Goal: Task Accomplishment & Management: Manage account settings

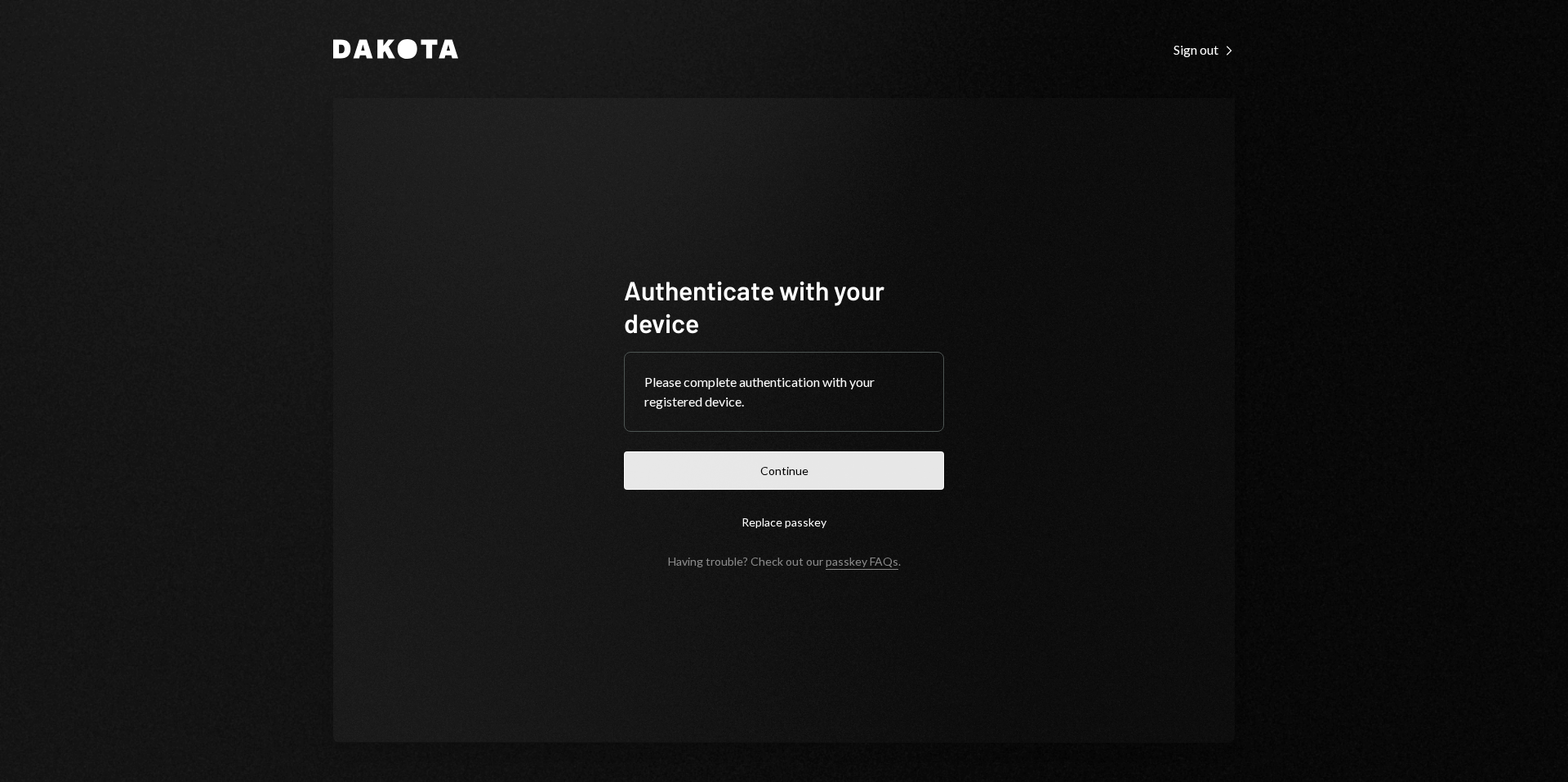
click at [764, 478] on button "Continue" at bounding box center [784, 470] width 320 height 39
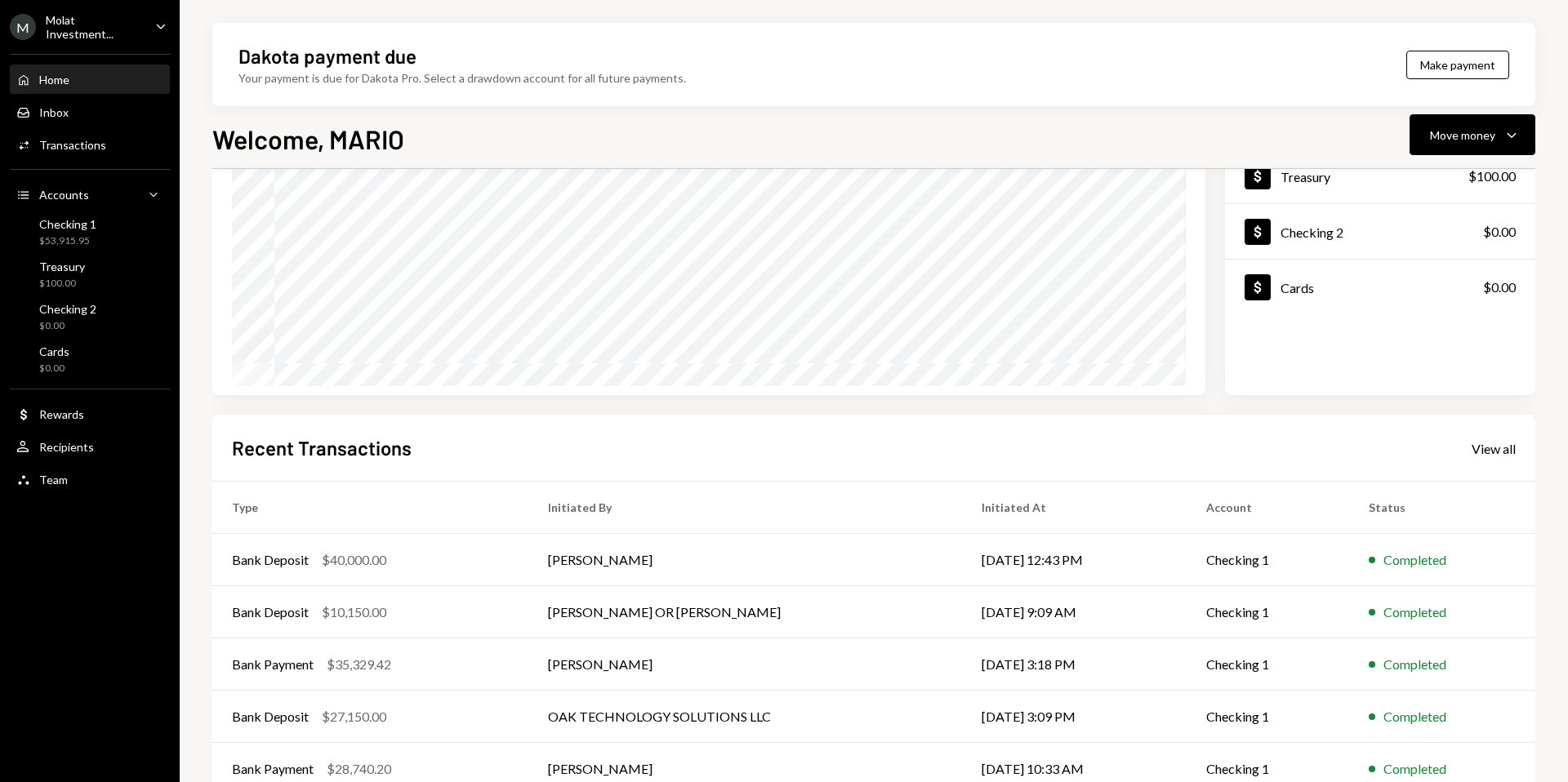
scroll to position [202, 0]
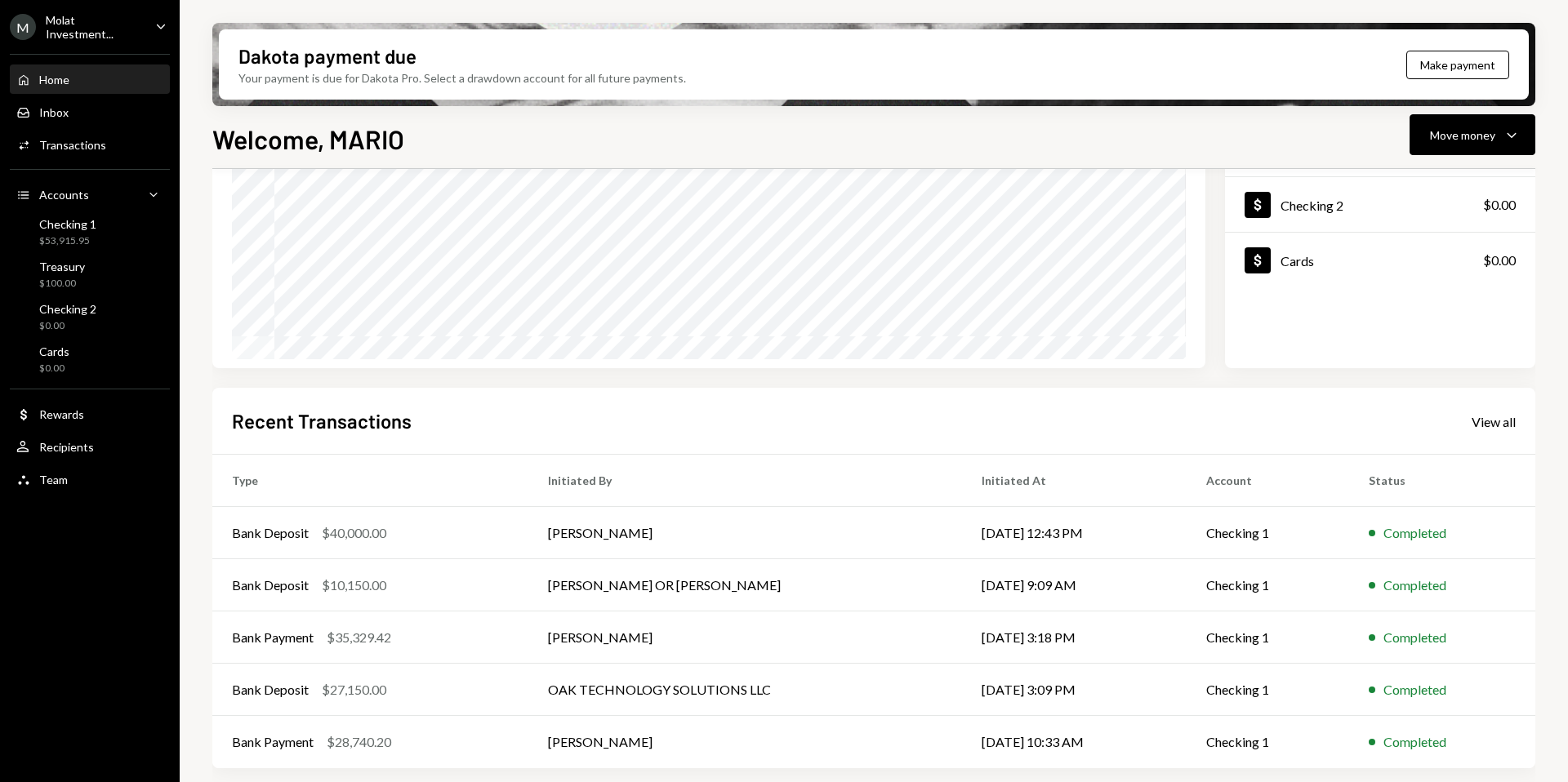
click at [78, 40] on ul "M Molat Investment... Caret Down Home Home Inbox Inbox Activities Transactions …" at bounding box center [89, 248] width 179 height 497
click at [98, 35] on div "M Molat Investment..." at bounding box center [76, 27] width 132 height 28
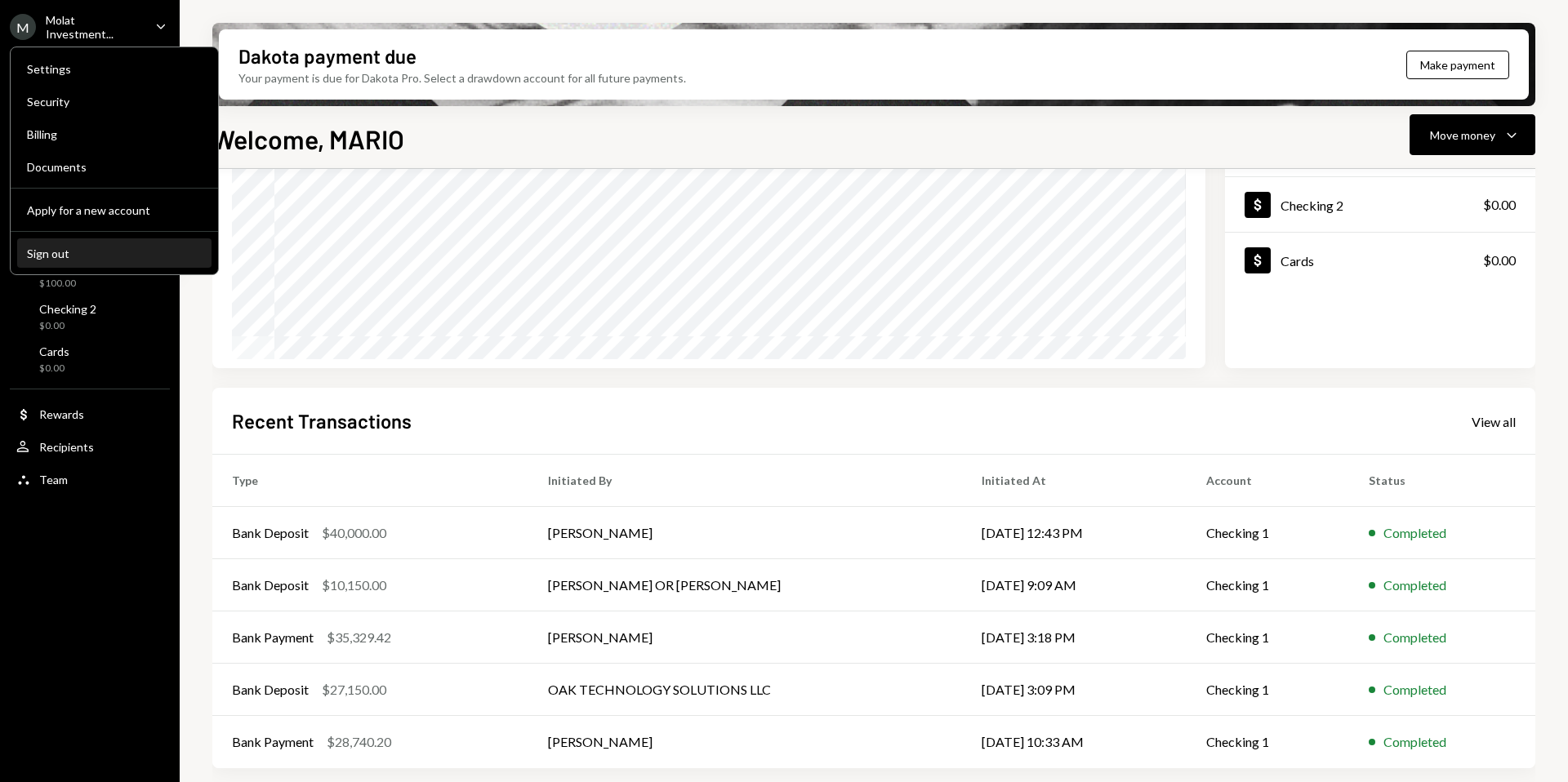
click at [61, 254] on div "Sign out" at bounding box center [114, 253] width 175 height 14
